Goal: Find specific page/section: Find specific page/section

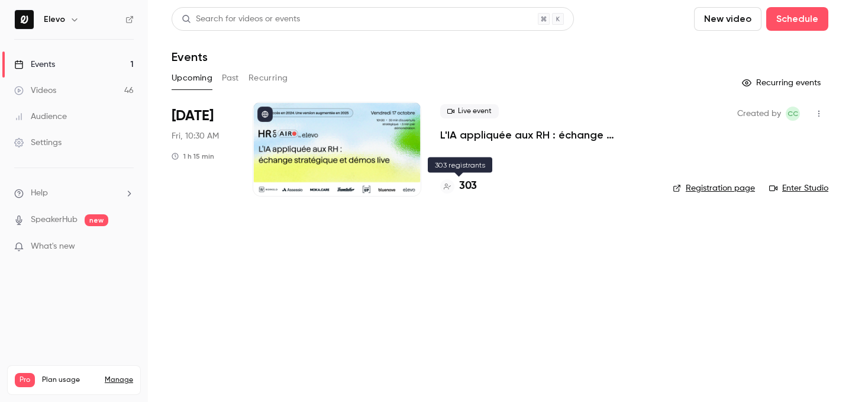
click at [464, 188] on h4 "303" at bounding box center [468, 186] width 18 height 16
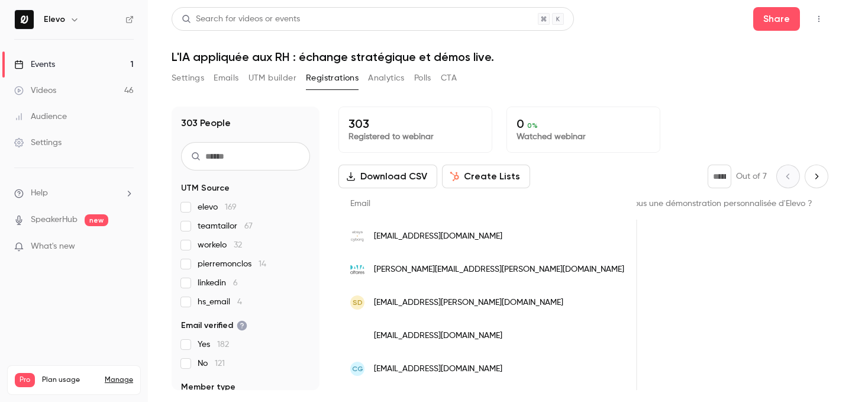
scroll to position [0, 204]
click at [93, 82] on link "Videos 46" at bounding box center [74, 91] width 148 height 26
click at [99, 63] on link "Events 1" at bounding box center [74, 64] width 148 height 26
